Goal: Browse casually

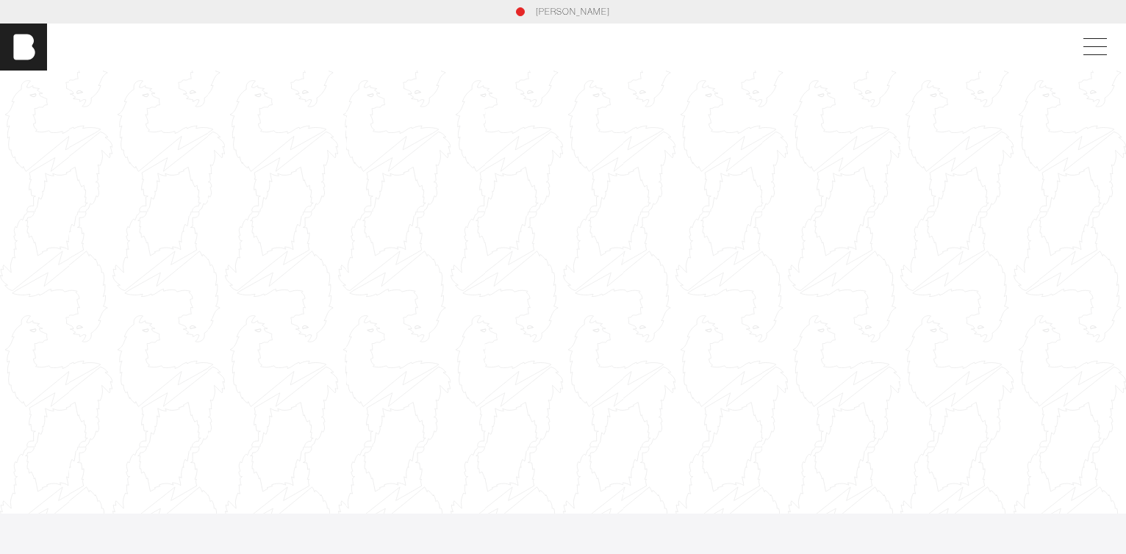
click at [566, 10] on link "[PERSON_NAME]" at bounding box center [573, 11] width 74 height 13
click at [369, 305] on div at bounding box center [563, 292] width 1126 height 633
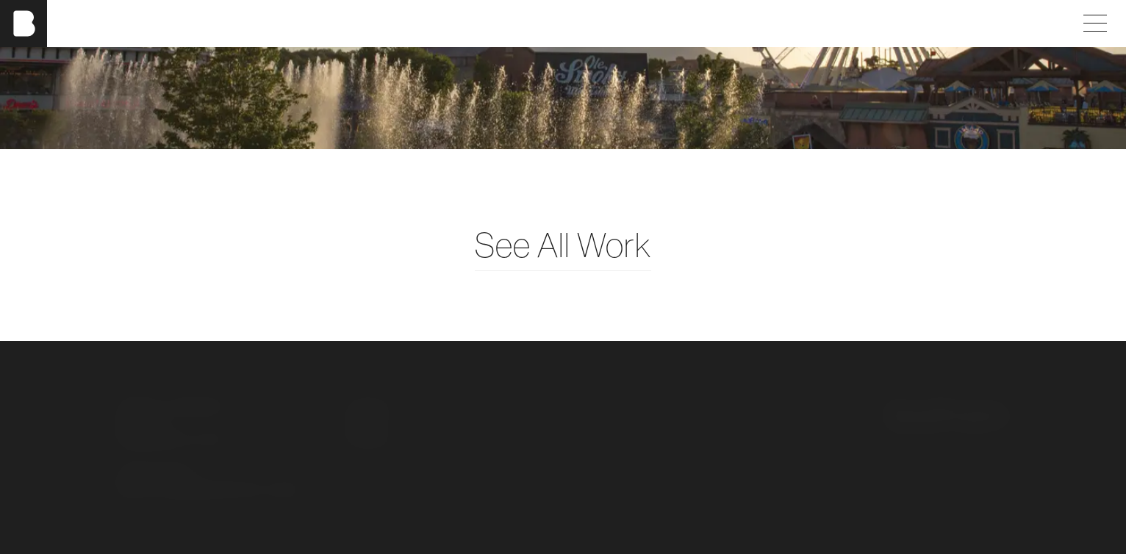
scroll to position [3600, 0]
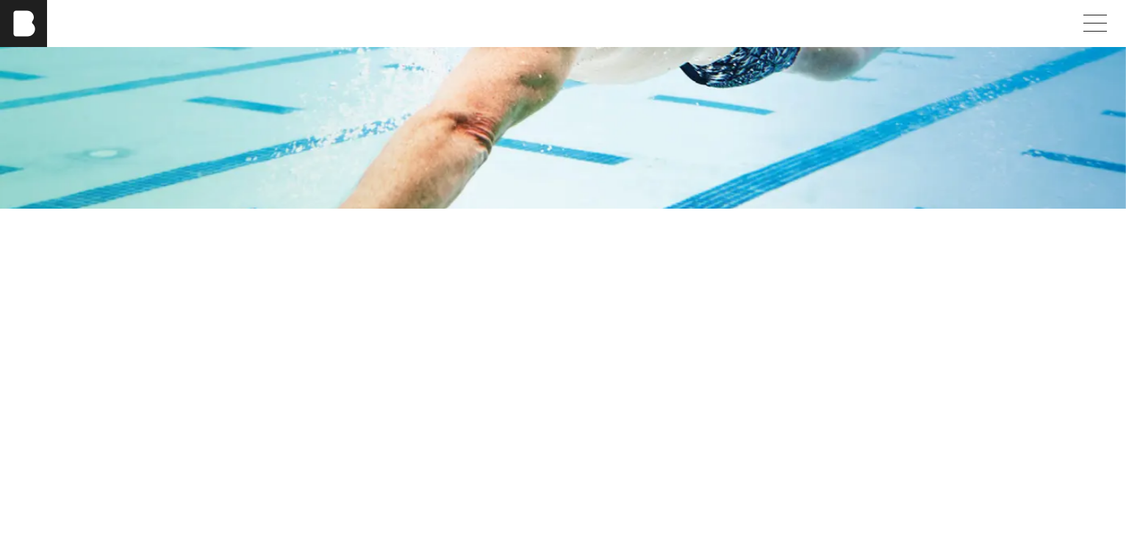
scroll to position [3600, 0]
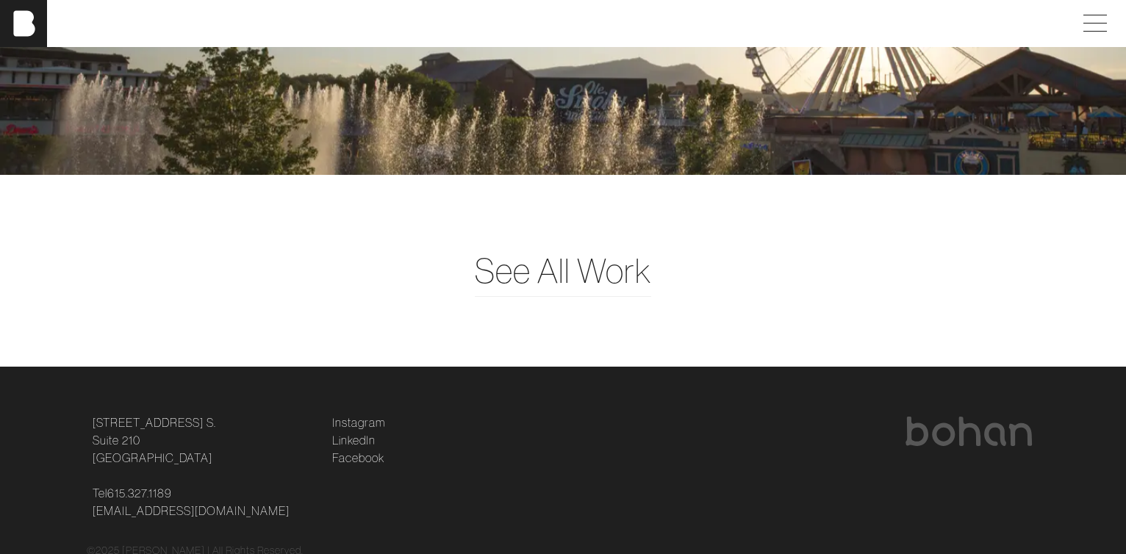
scroll to position [3600, 0]
